Goal: Check status

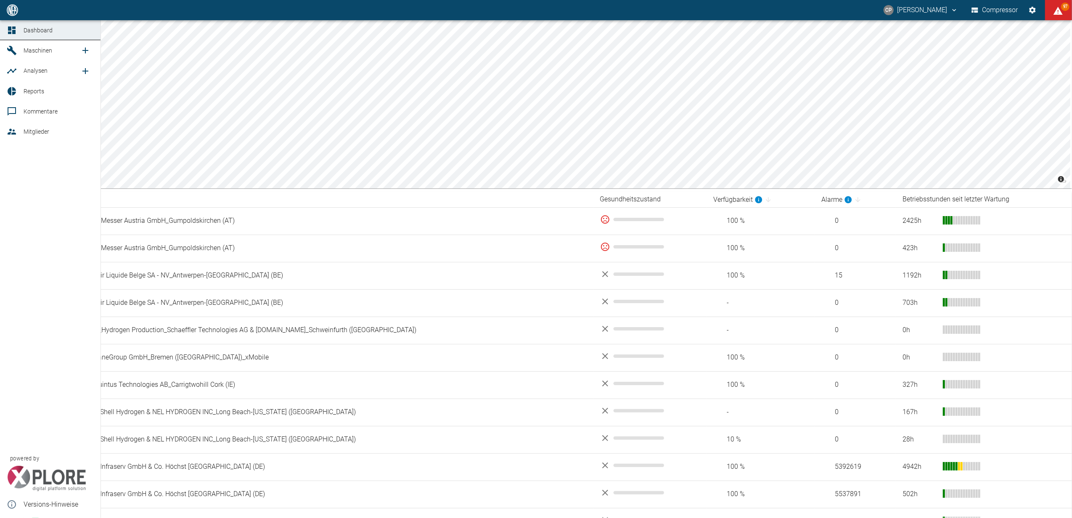
click at [6, 31] on link "Dashboard" at bounding box center [50, 30] width 100 height 20
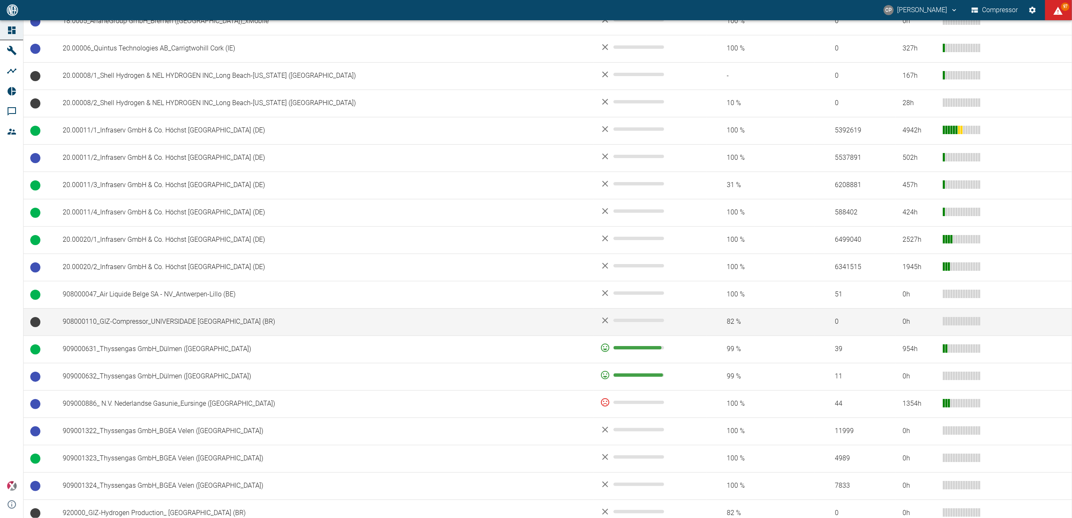
scroll to position [514, 0]
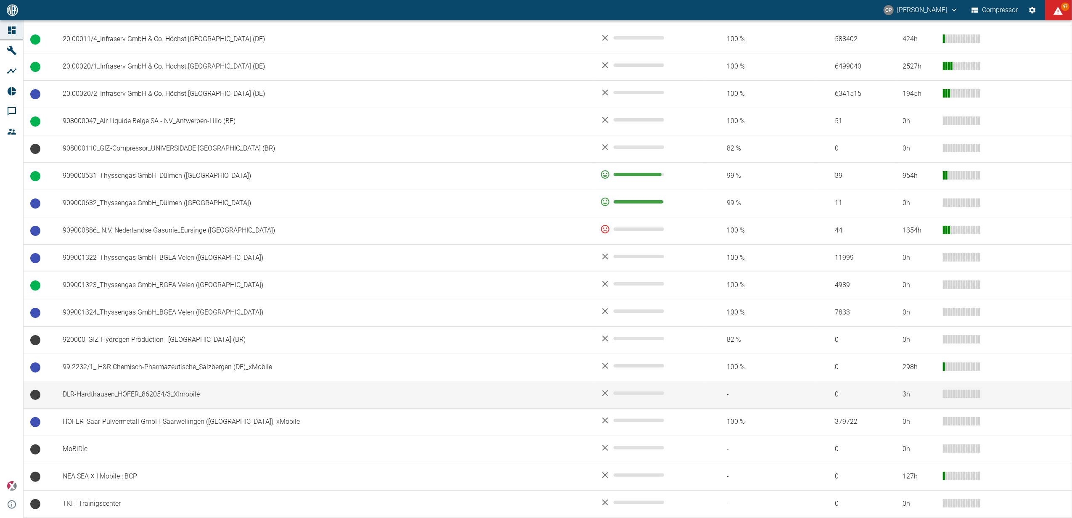
click at [235, 396] on td "DLR-Hardthausen_HOFER_862054/3_XImobile" at bounding box center [324, 394] width 537 height 27
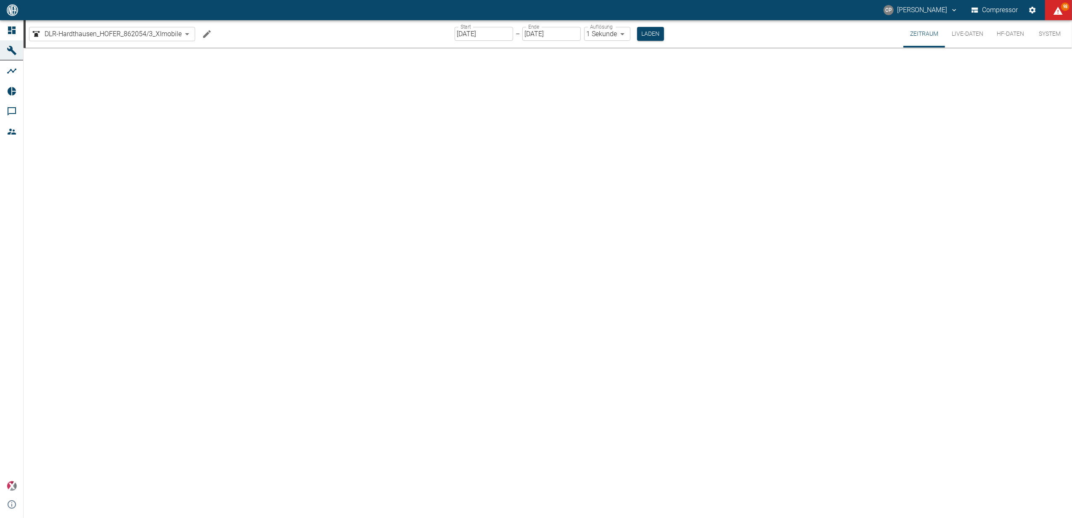
click at [972, 34] on button "Live-Daten" at bounding box center [967, 33] width 45 height 27
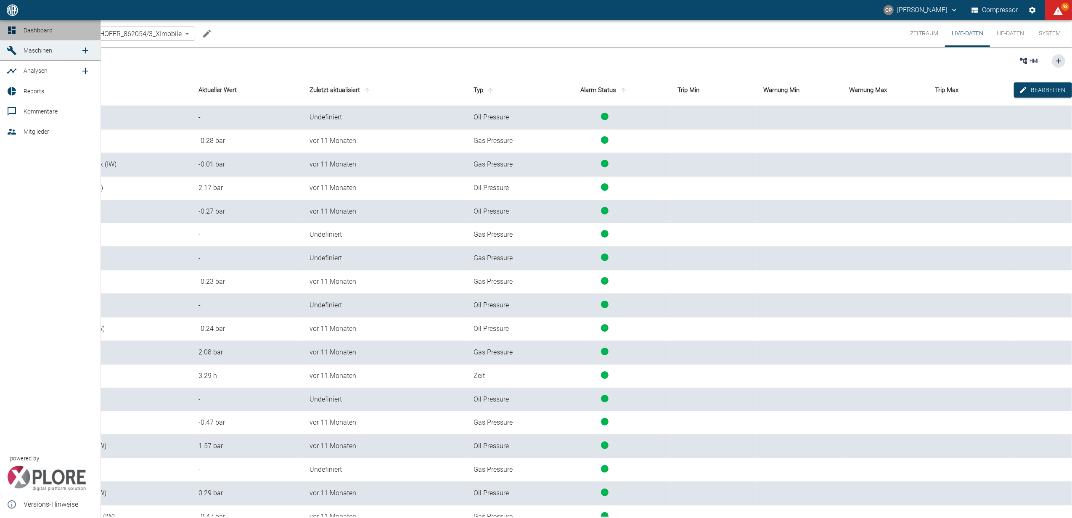
click at [19, 31] on div at bounding box center [13, 30] width 13 height 10
